Goal: Information Seeking & Learning: Get advice/opinions

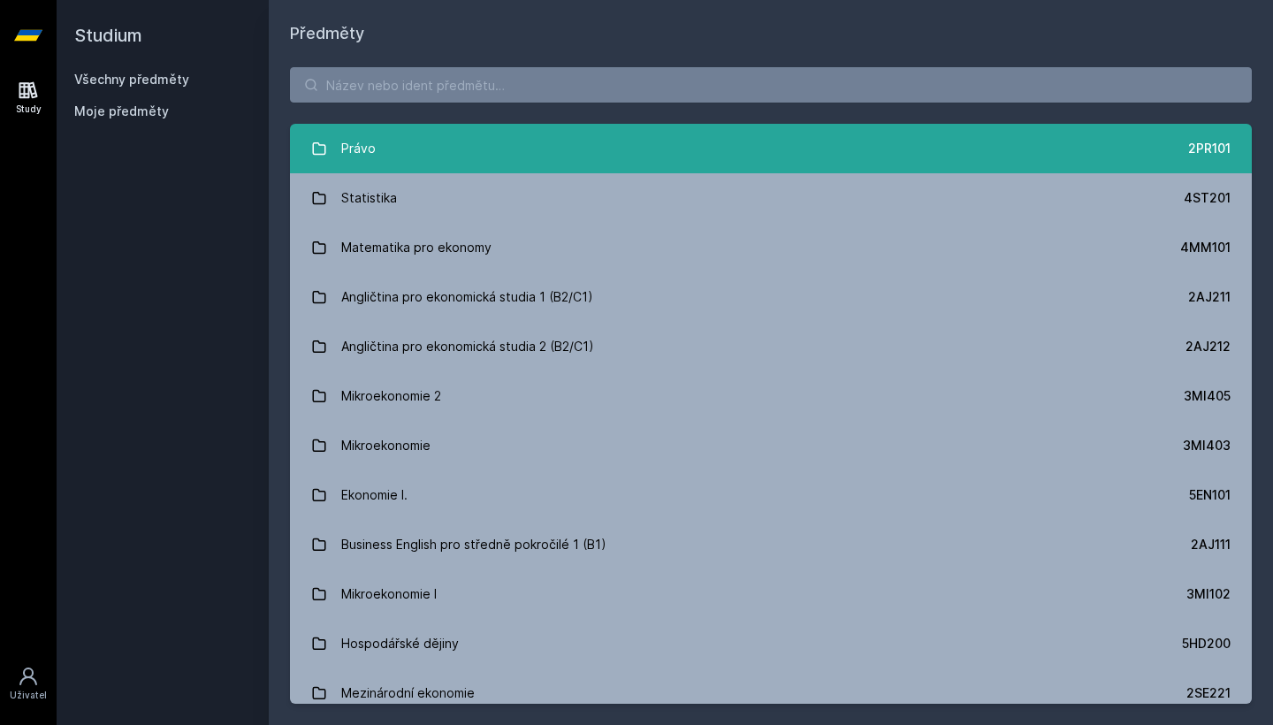
click at [637, 155] on link "Právo 2PR101" at bounding box center [771, 149] width 962 height 50
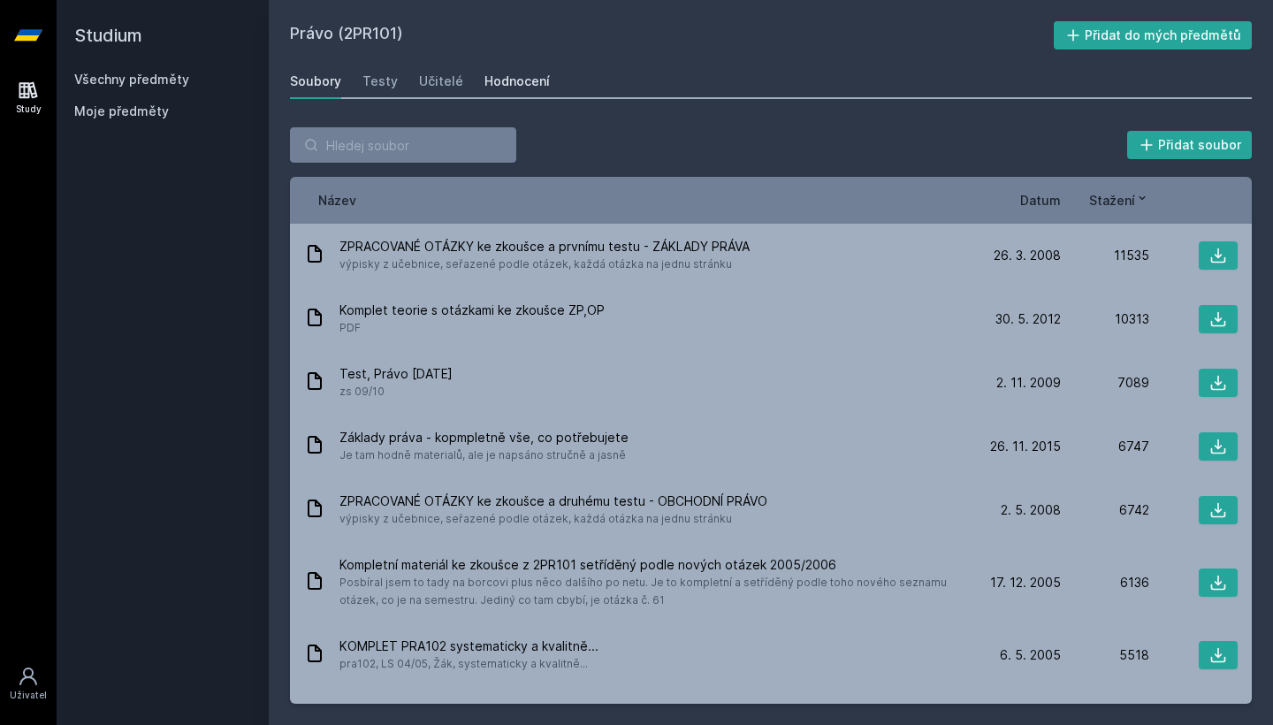
click at [523, 72] on link "Hodnocení" at bounding box center [516, 81] width 65 height 35
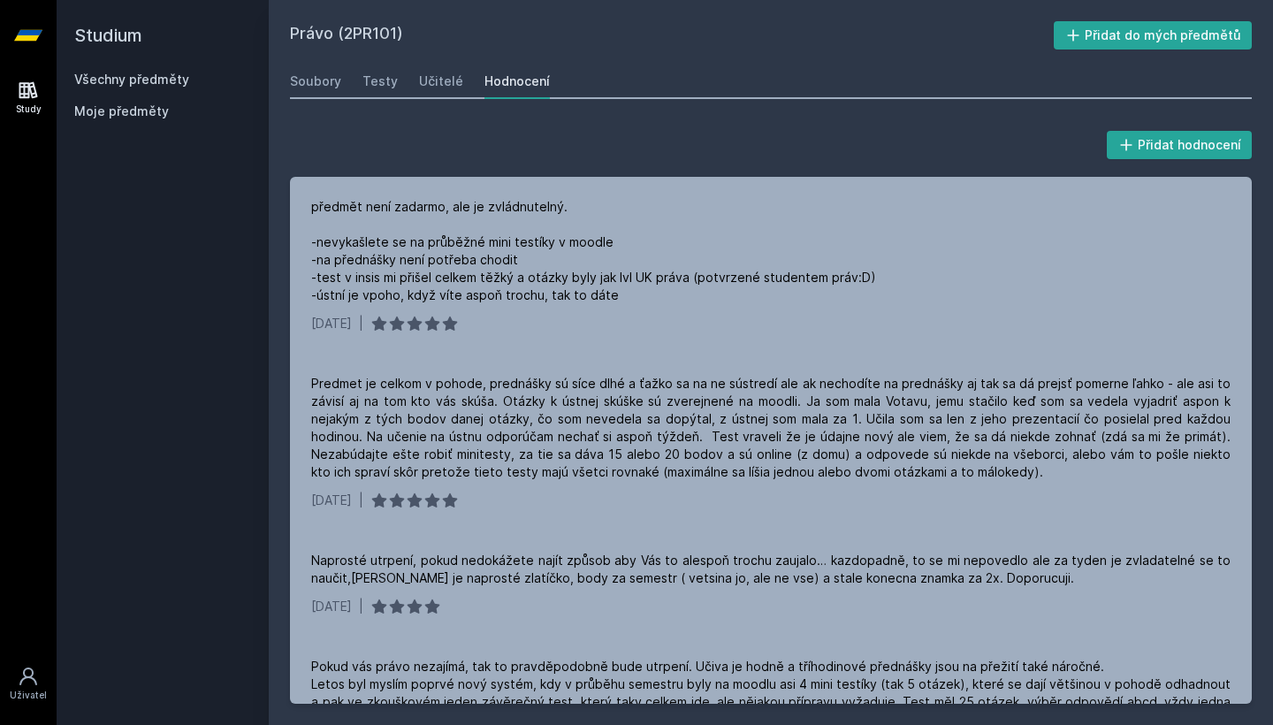
click at [166, 80] on link "Všechny předměty" at bounding box center [131, 79] width 115 height 15
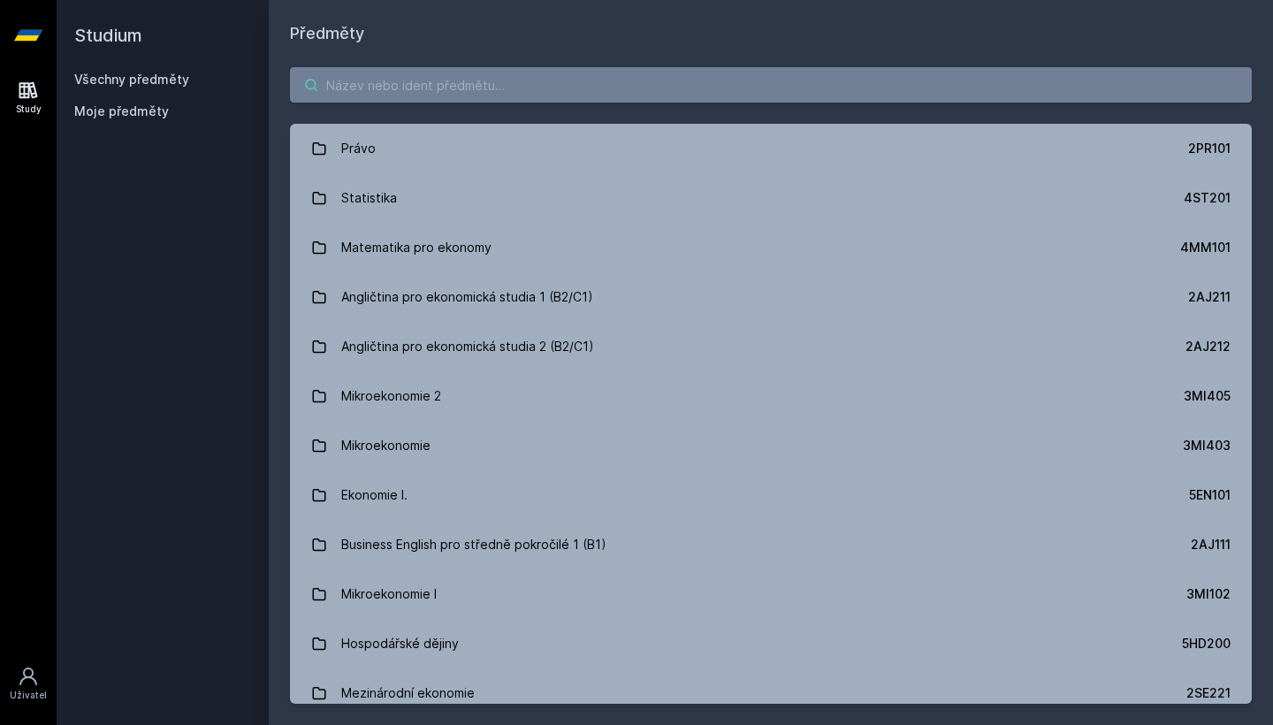
click at [381, 92] on input "search" at bounding box center [771, 84] width 962 height 35
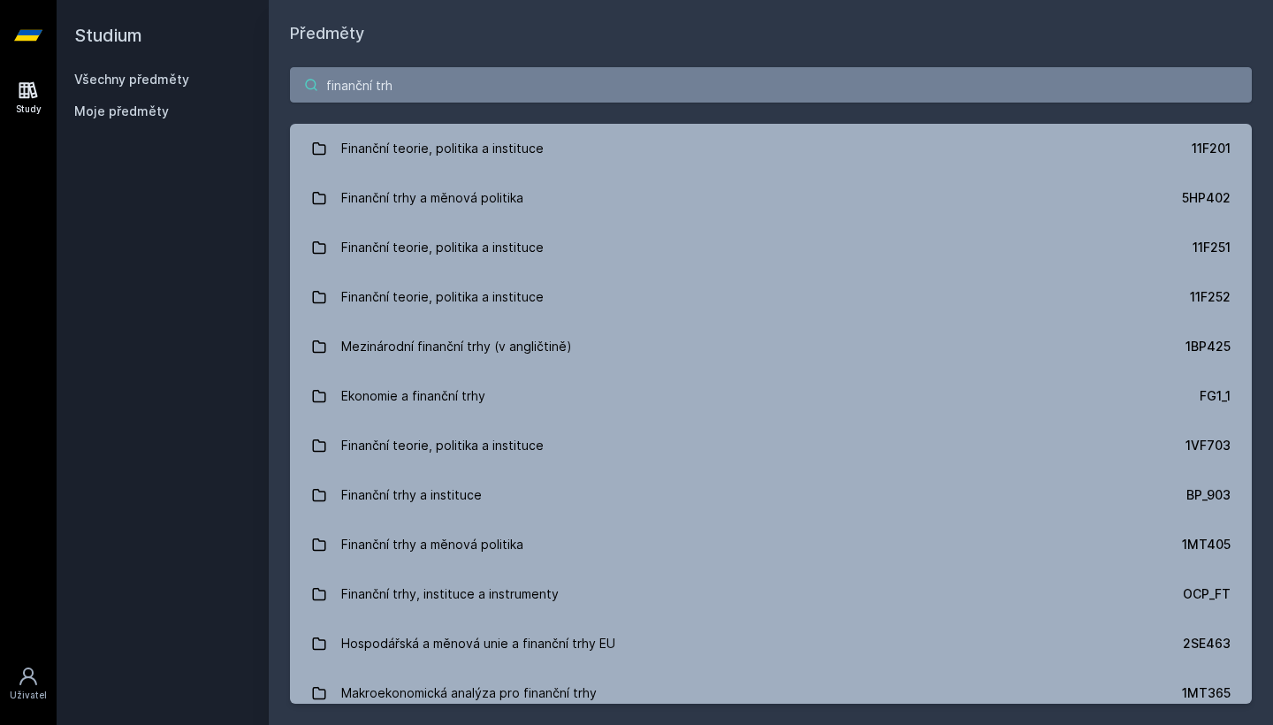
type input "finanční trhy"
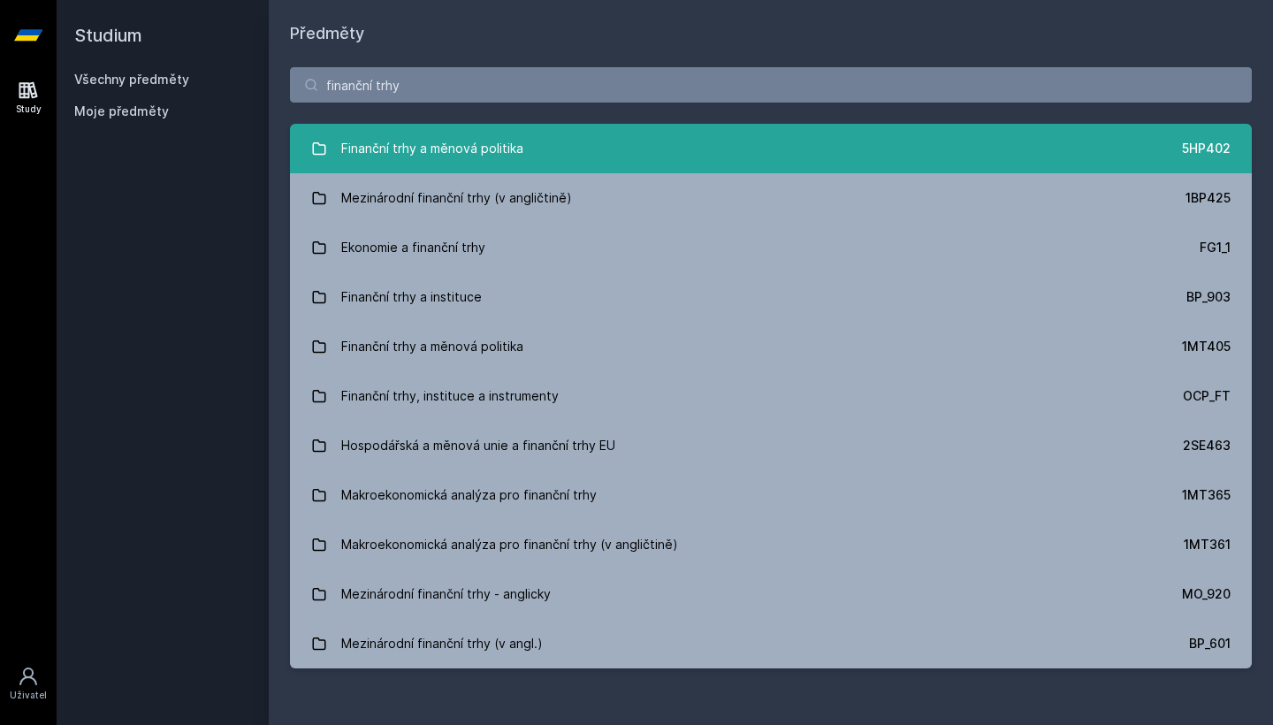
click at [370, 151] on div "Finanční trhy a měnová politika" at bounding box center [432, 148] width 182 height 35
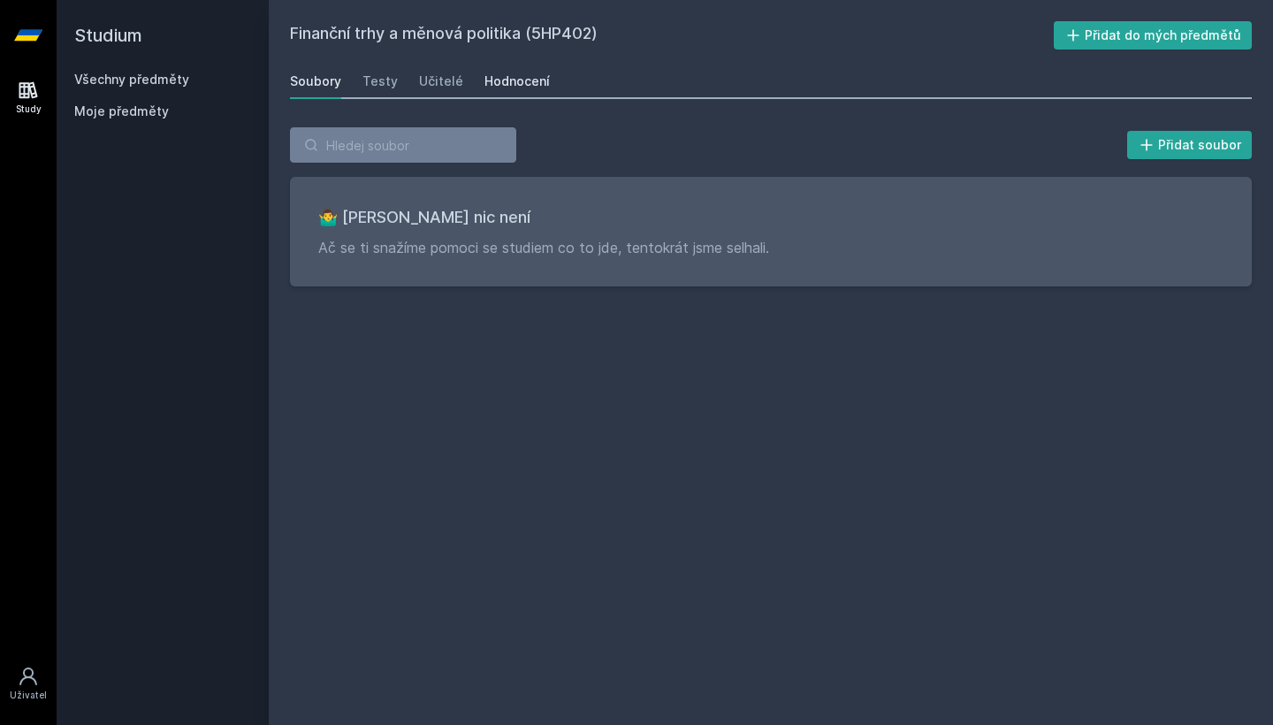
click at [516, 81] on div "Hodnocení" at bounding box center [516, 81] width 65 height 18
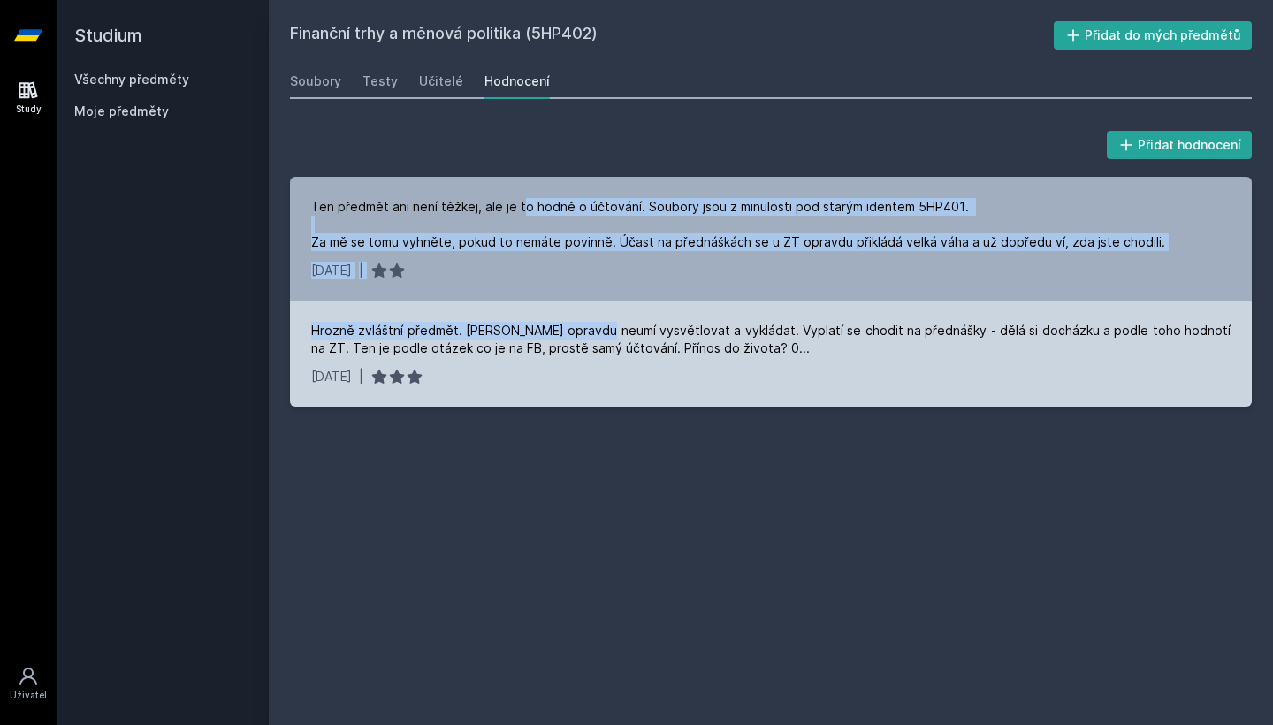
drag, startPoint x: 521, startPoint y: 207, endPoint x: 595, endPoint y: 336, distance: 148.9
click at [595, 336] on div "Ten předmět ani není těžkej, ale je to hodně o účtování. Soubory jsou z minulos…" at bounding box center [771, 292] width 962 height 230
click at [595, 336] on div "Hrozně zvláštní předmět. [PERSON_NAME] opravdu neumí vysvětlovat a vykládat. Vy…" at bounding box center [770, 339] width 919 height 35
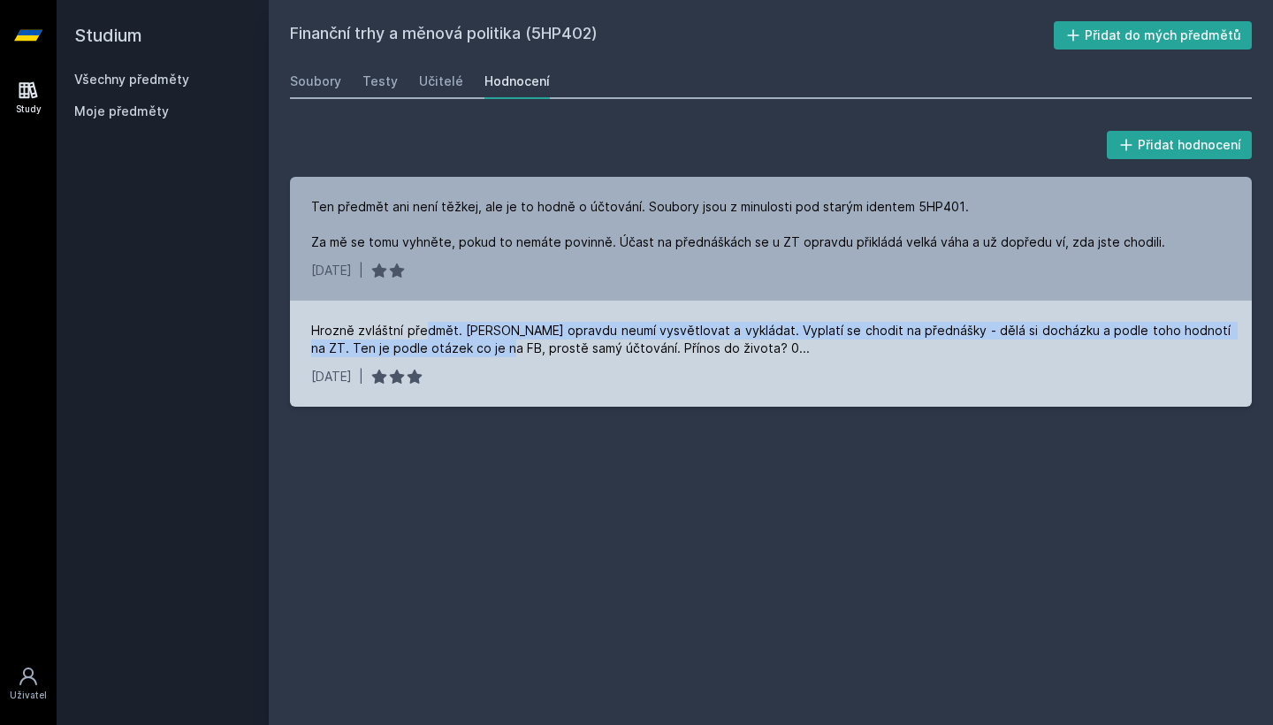
drag, startPoint x: 465, startPoint y: 349, endPoint x: 425, endPoint y: 333, distance: 42.8
click at [425, 333] on div "Hrozně zvláštní předmět. [PERSON_NAME] opravdu neumí vysvětlovat a vykládat. Vy…" at bounding box center [770, 339] width 919 height 35
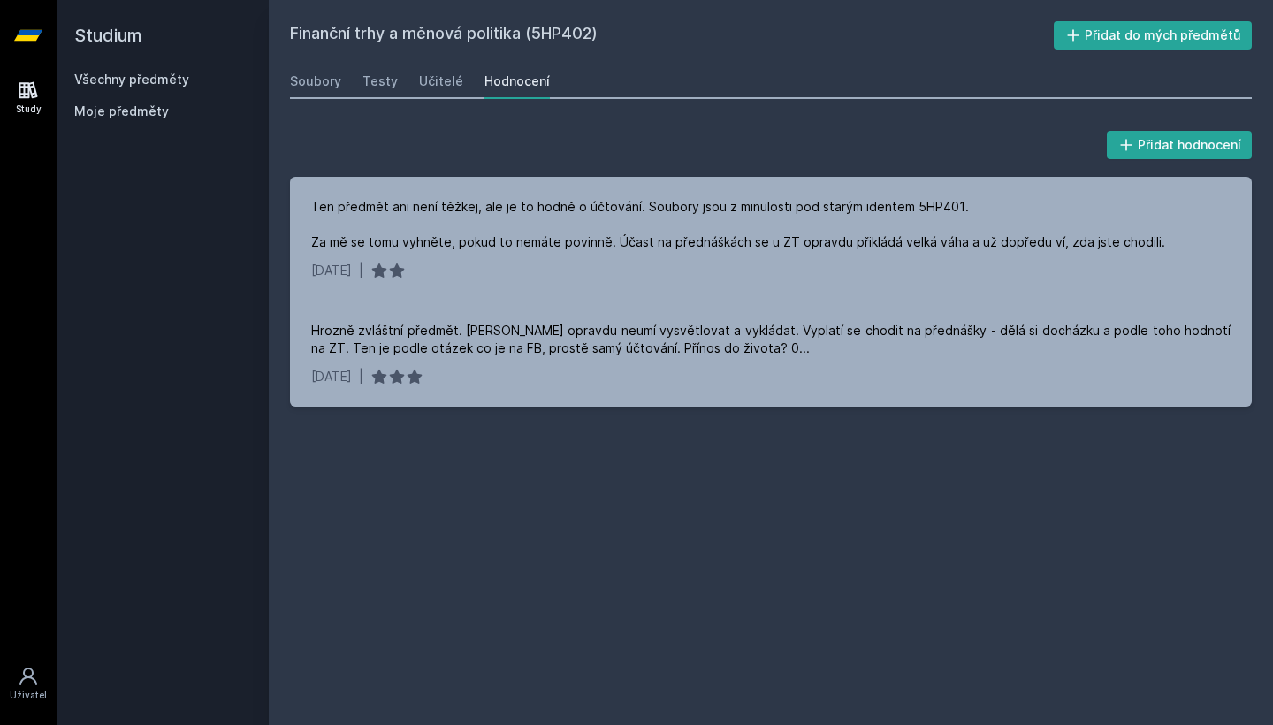
click at [135, 82] on link "Všechny předměty" at bounding box center [131, 79] width 115 height 15
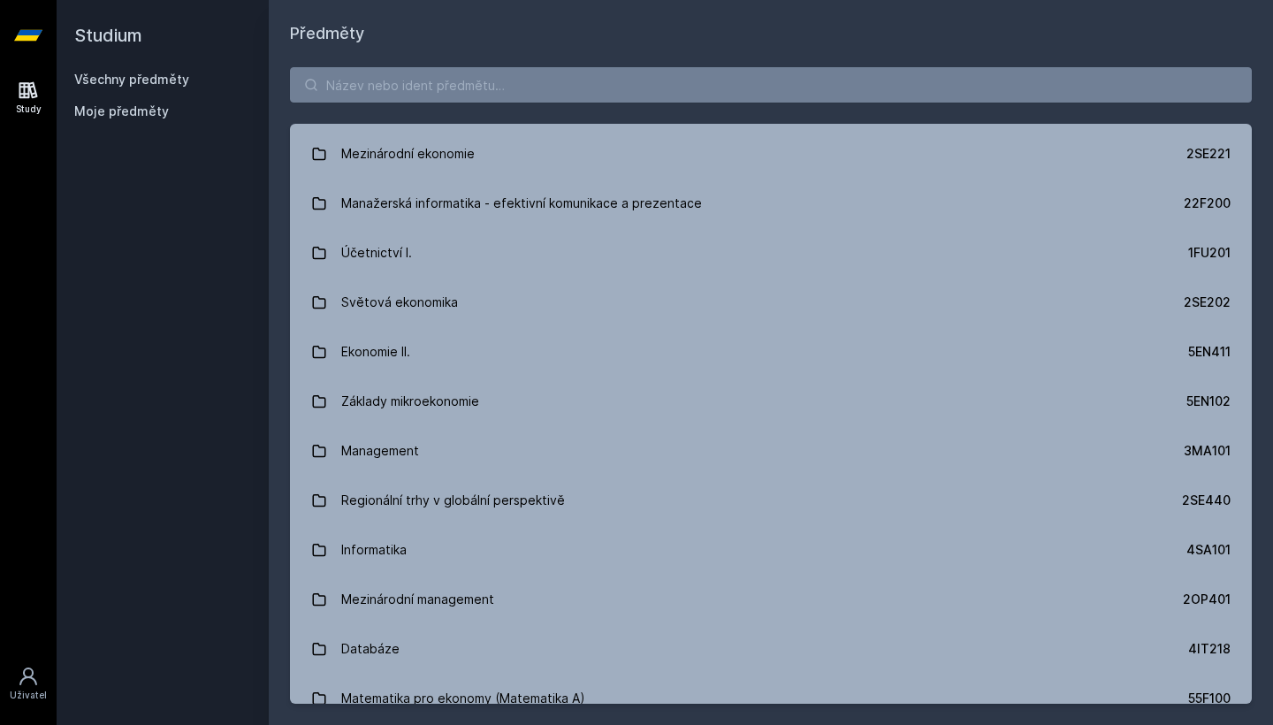
scroll to position [546, 0]
